Goal: Task Accomplishment & Management: Complete application form

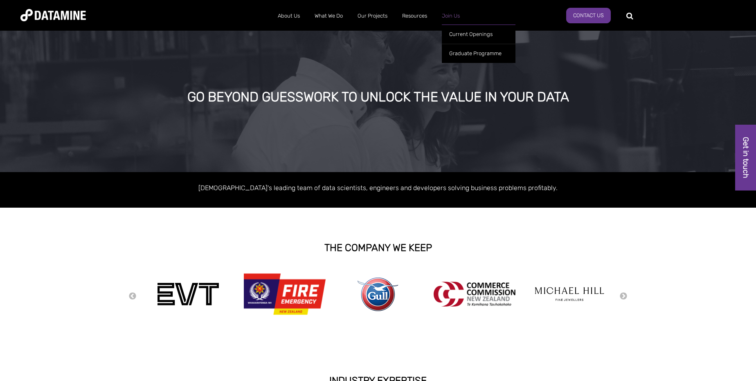
click at [452, 16] on link "Join Us" at bounding box center [450, 15] width 33 height 21
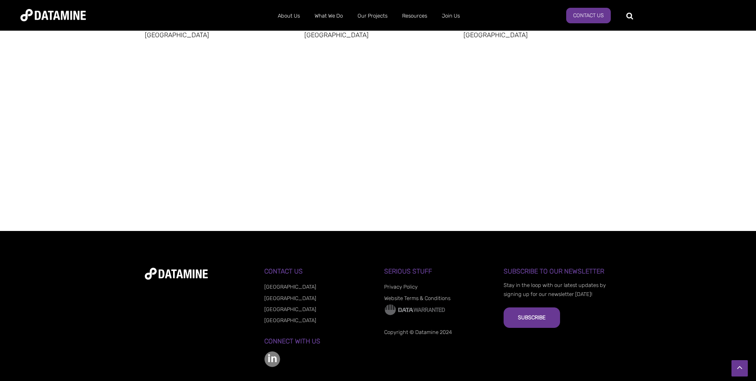
scroll to position [594, 0]
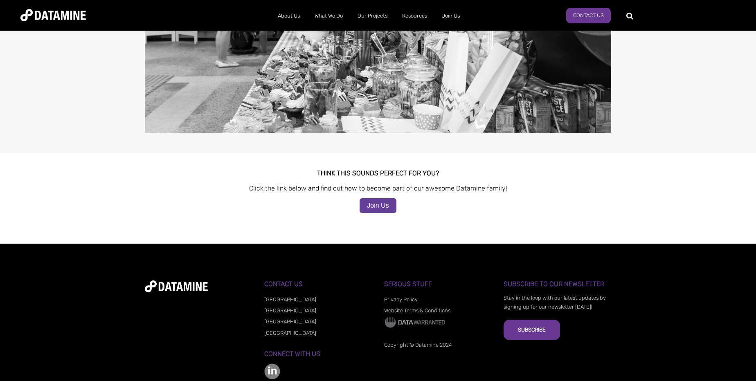
scroll to position [715, 0]
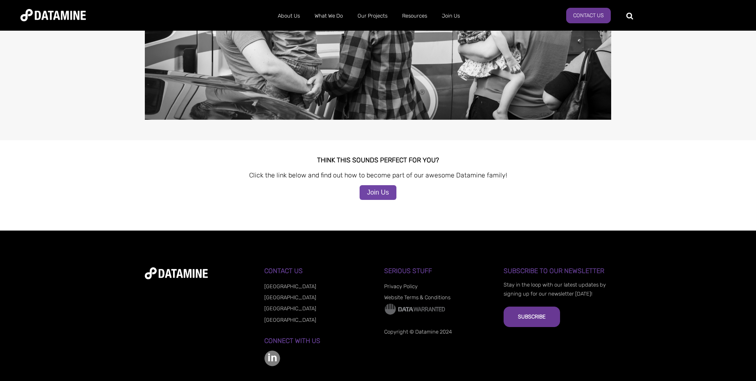
click at [372, 185] on link "Join Us" at bounding box center [377, 192] width 36 height 15
click at [368, 185] on link "Join Us" at bounding box center [377, 192] width 36 height 15
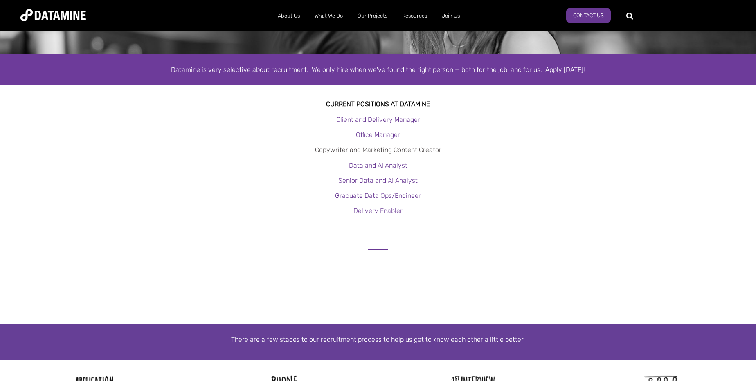
scroll to position [111, 0]
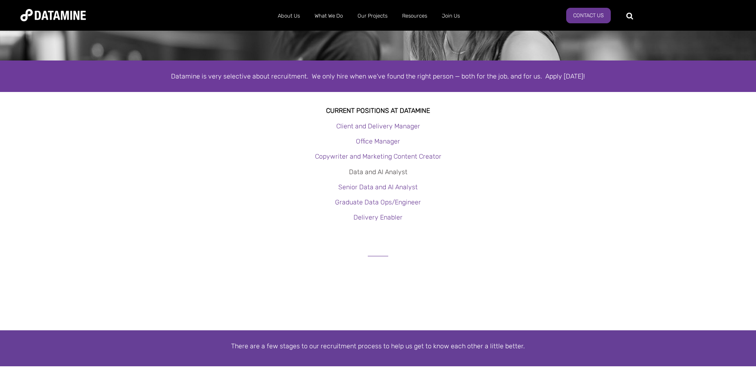
click at [368, 174] on link "Data and AI Analyst" at bounding box center [378, 172] width 58 height 8
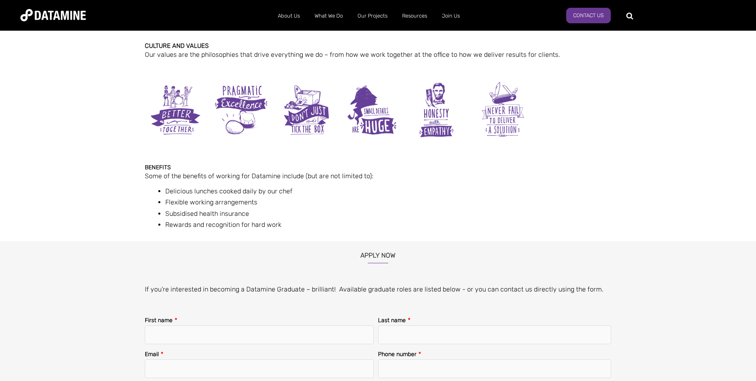
scroll to position [854, 0]
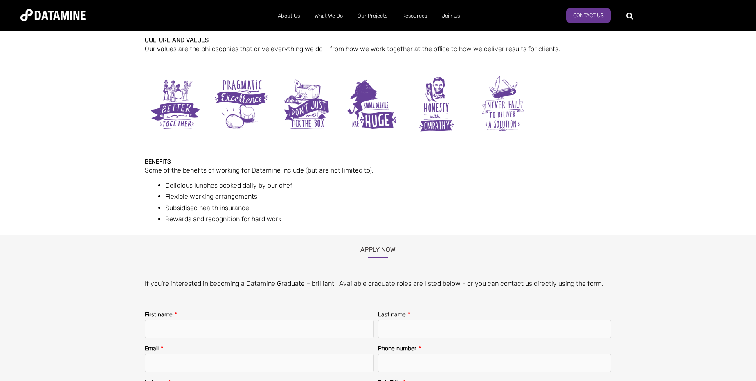
click at [379, 250] on h3 "Apply now" at bounding box center [378, 246] width 756 height 22
click at [368, 253] on h3 "Apply now" at bounding box center [378, 246] width 756 height 22
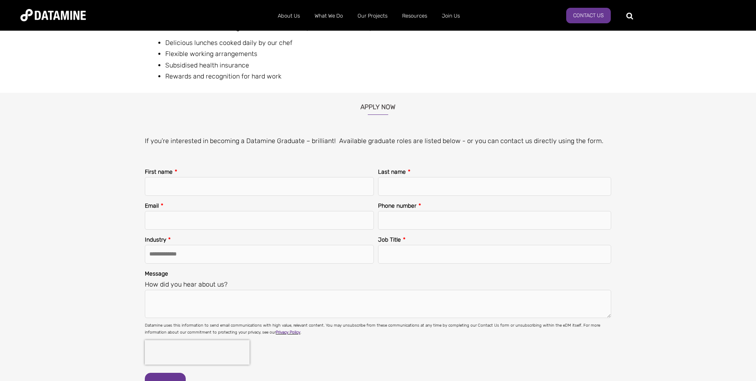
scroll to position [1003, 0]
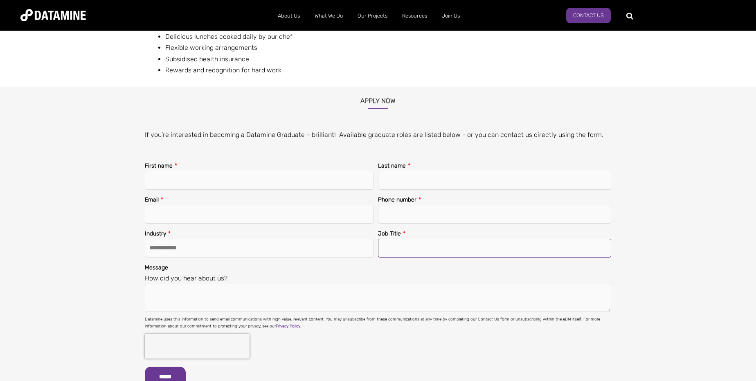
click at [398, 244] on input "Job Title *" at bounding box center [494, 248] width 233 height 19
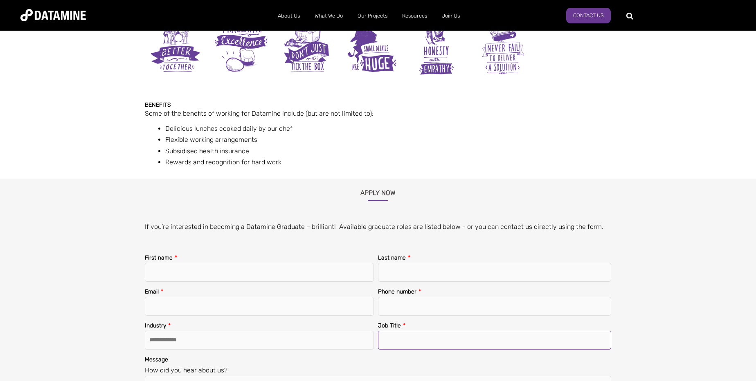
scroll to position [905, 0]
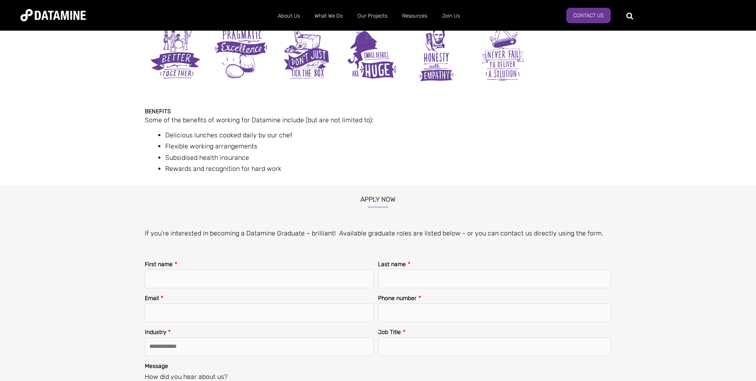
click at [369, 201] on h3 "Apply now" at bounding box center [378, 196] width 756 height 22
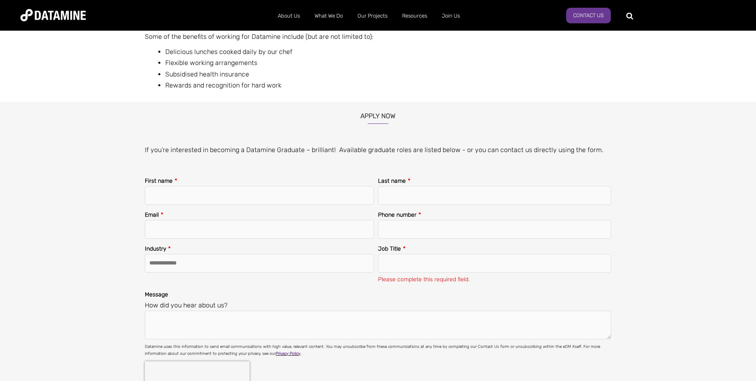
scroll to position [991, 0]
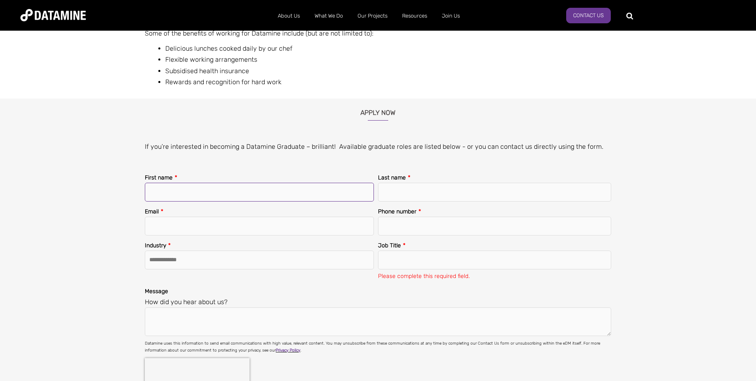
click at [200, 187] on input "First name *" at bounding box center [259, 192] width 229 height 19
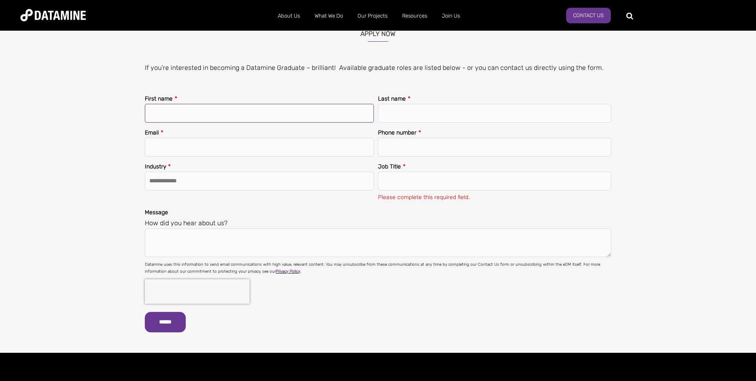
scroll to position [1066, 0]
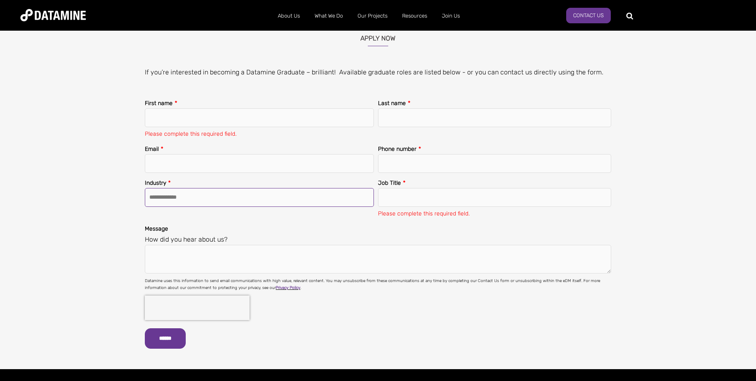
click at [216, 186] on div "**********" at bounding box center [261, 192] width 233 height 30
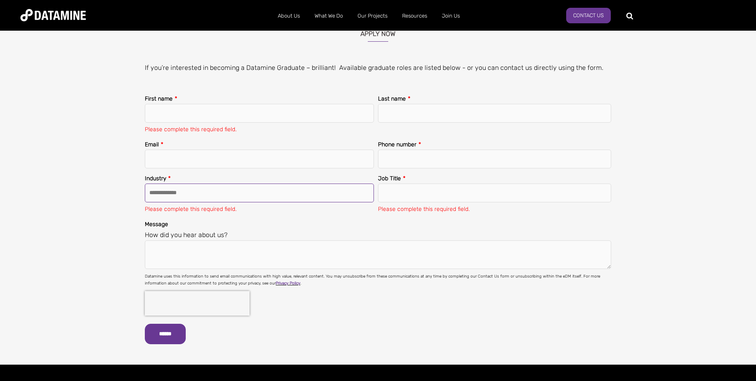
scroll to position [1227, 0]
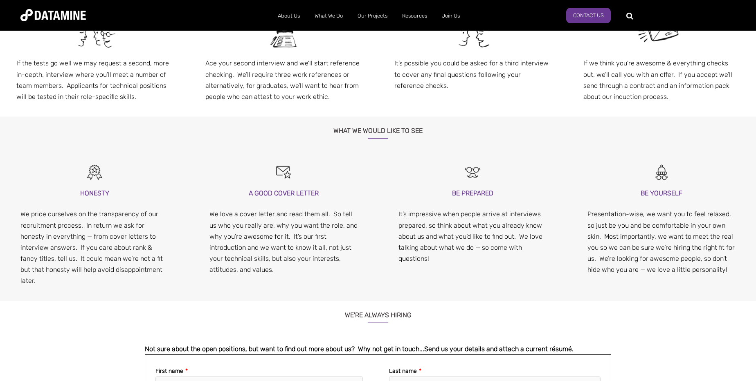
scroll to position [642, 0]
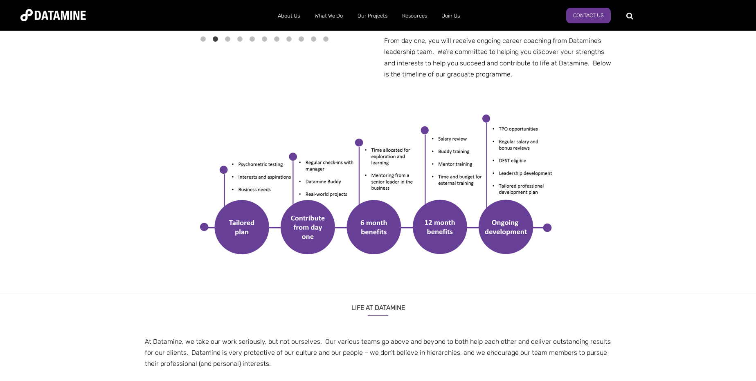
scroll to position [446, 0]
